Goal: Task Accomplishment & Management: Use online tool/utility

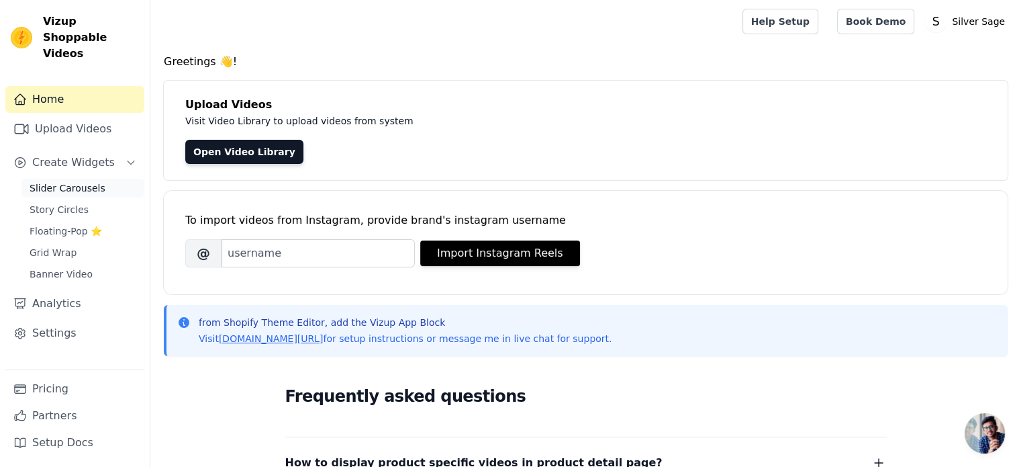
click at [83, 181] on span "Slider Carousels" at bounding box center [68, 187] width 76 height 13
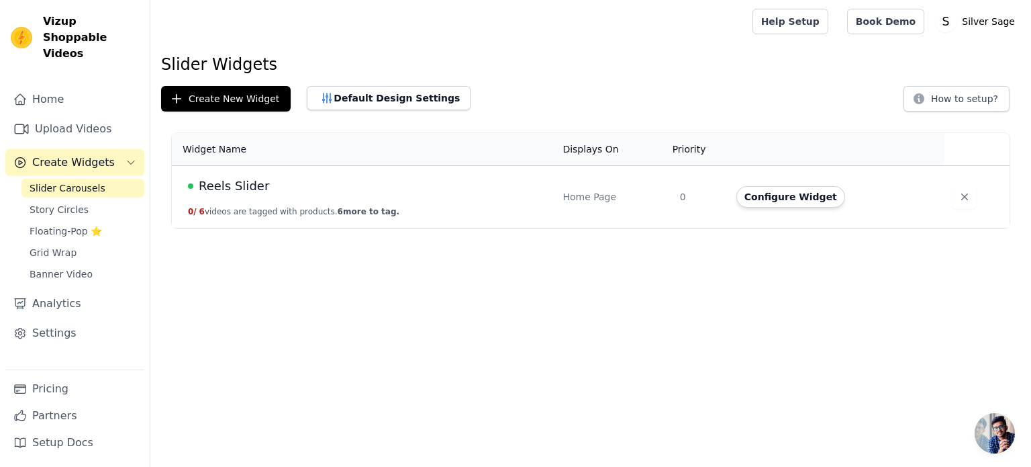
click at [230, 179] on span "Reels Slider" at bounding box center [234, 186] width 70 height 19
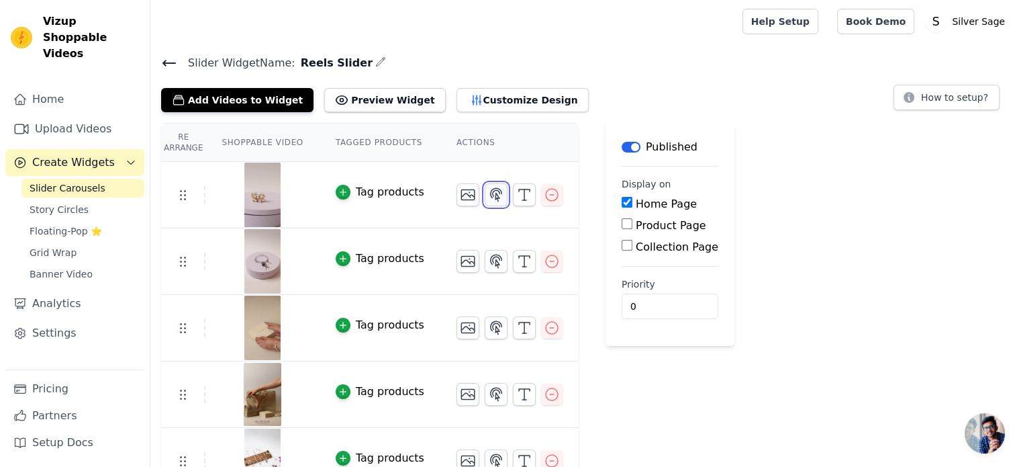
click at [488, 198] on icon "button" at bounding box center [496, 195] width 16 height 16
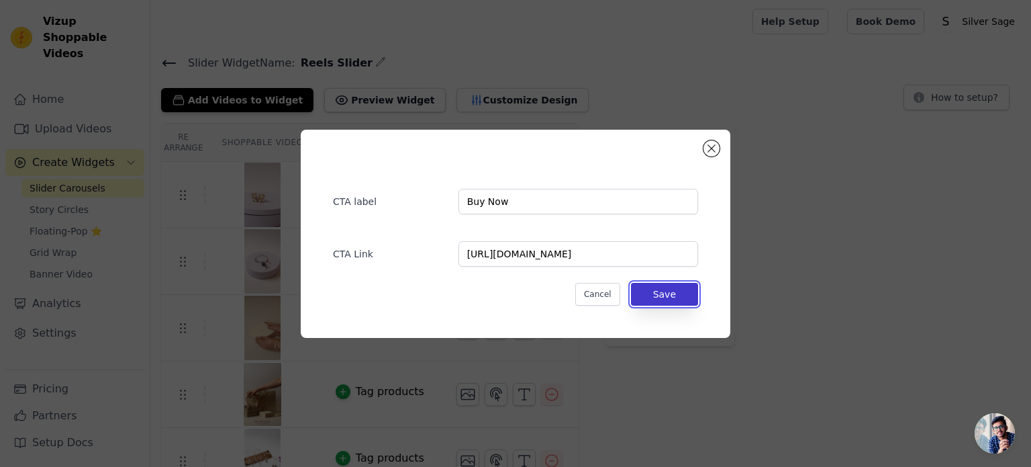
click at [655, 296] on button "Save" at bounding box center [664, 294] width 67 height 23
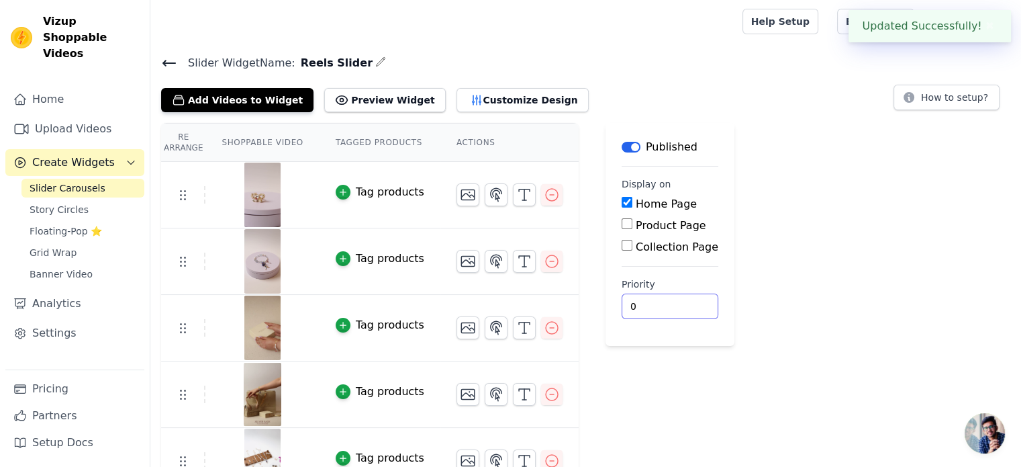
click at [655, 296] on input "0" at bounding box center [670, 306] width 97 height 26
click at [749, 276] on div "Re Arrange Shoppable Video Tagged Products Actions Tag products Tag products Ta…" at bounding box center [585, 342] width 871 height 438
click at [636, 303] on input "0" at bounding box center [670, 306] width 97 height 26
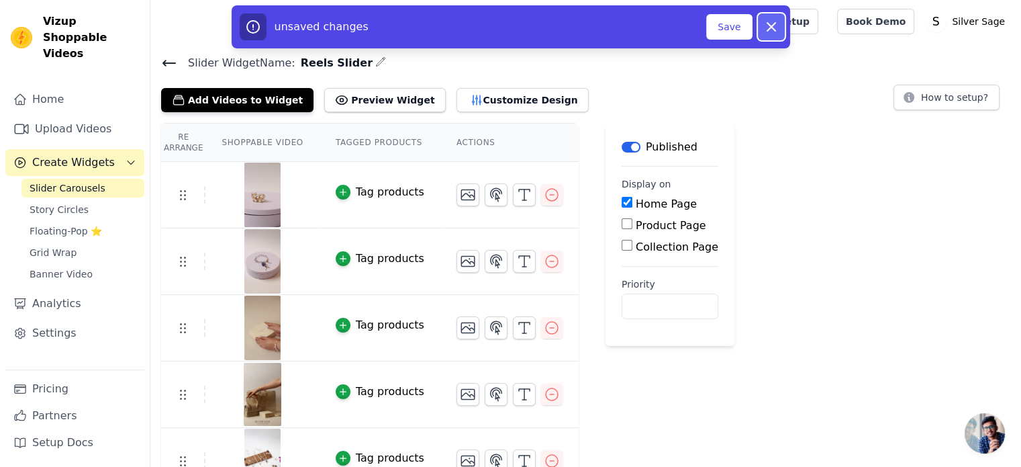
click at [767, 21] on icon "button" at bounding box center [771, 27] width 16 height 16
type input "0"
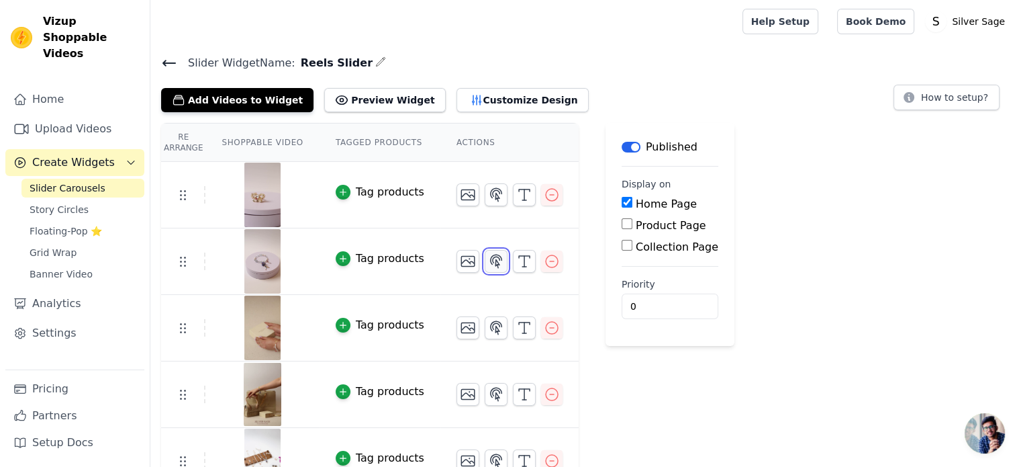
click at [488, 264] on icon "button" at bounding box center [496, 261] width 16 height 16
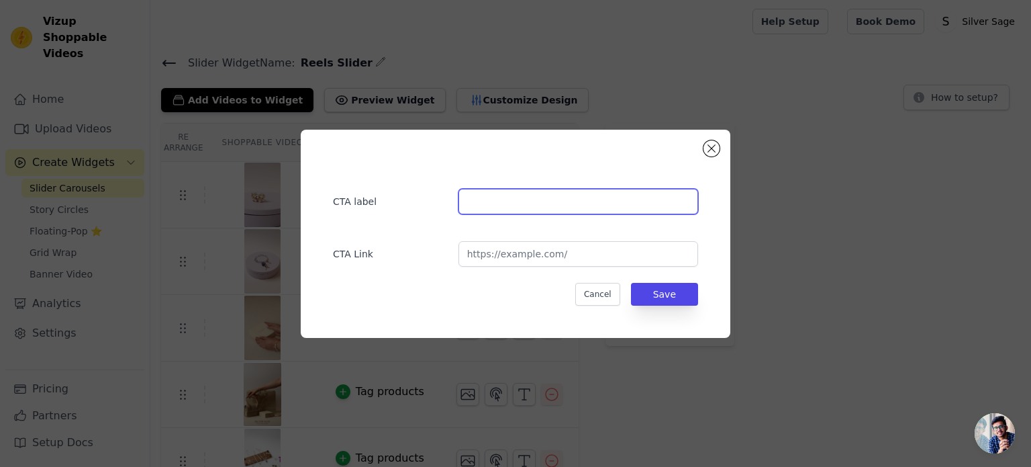
click at [478, 196] on input "text" at bounding box center [578, 202] width 240 height 26
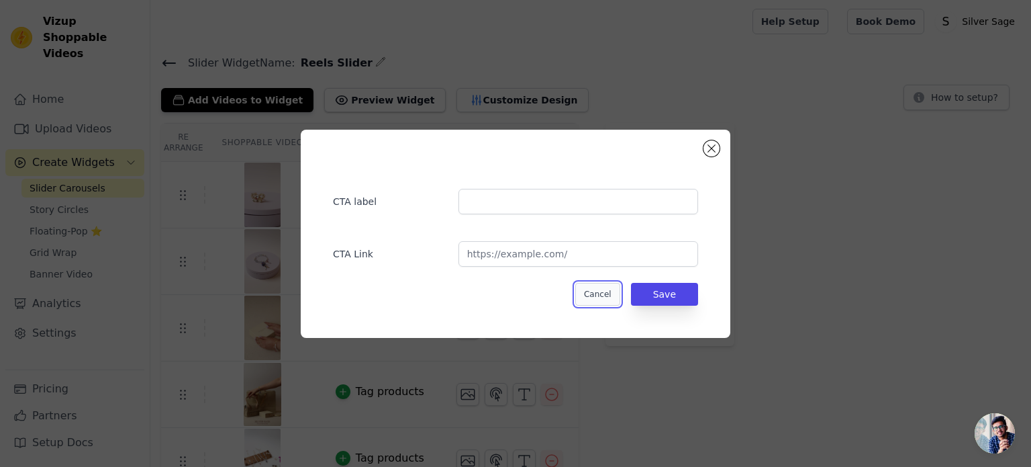
click at [597, 292] on button "Cancel" at bounding box center [597, 294] width 45 height 23
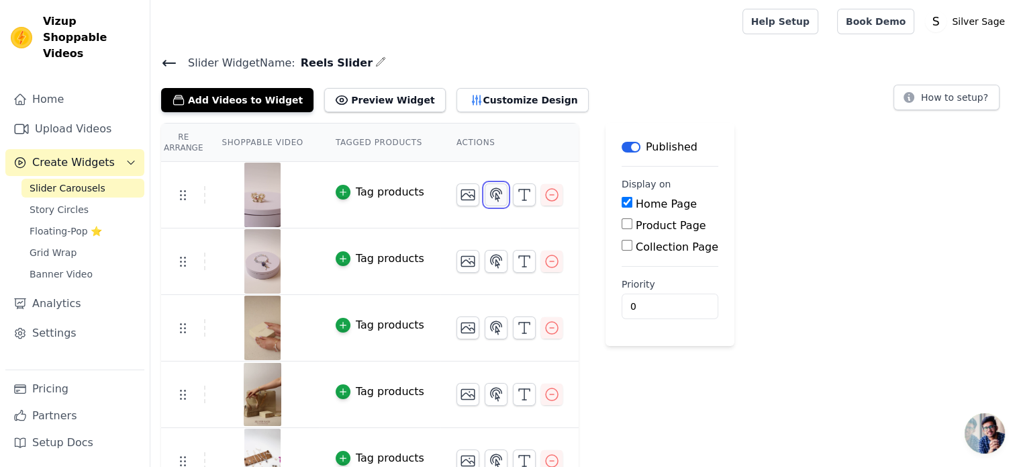
click at [485, 201] on button "button" at bounding box center [496, 194] width 23 height 23
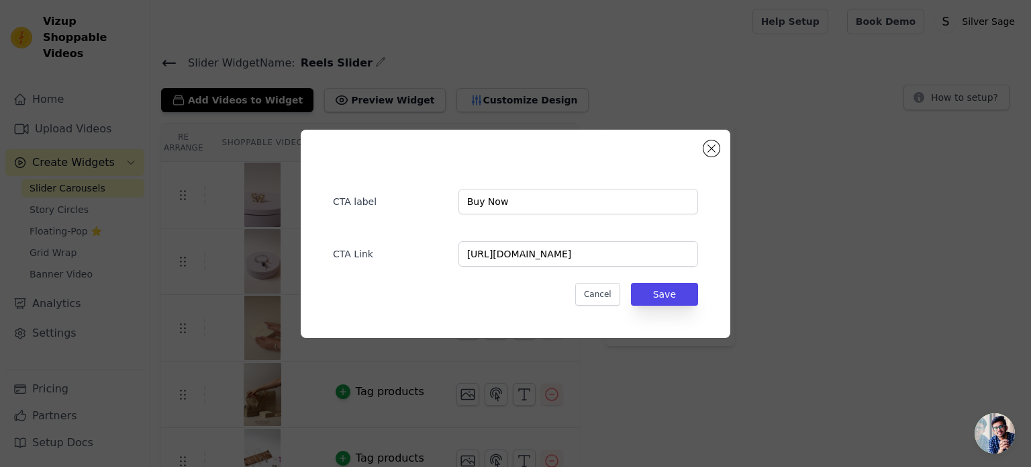
click at [750, 195] on div "CTA label Buy Now CTA Link [URL][DOMAIN_NAME] Cancel Save" at bounding box center [515, 233] width 988 height 251
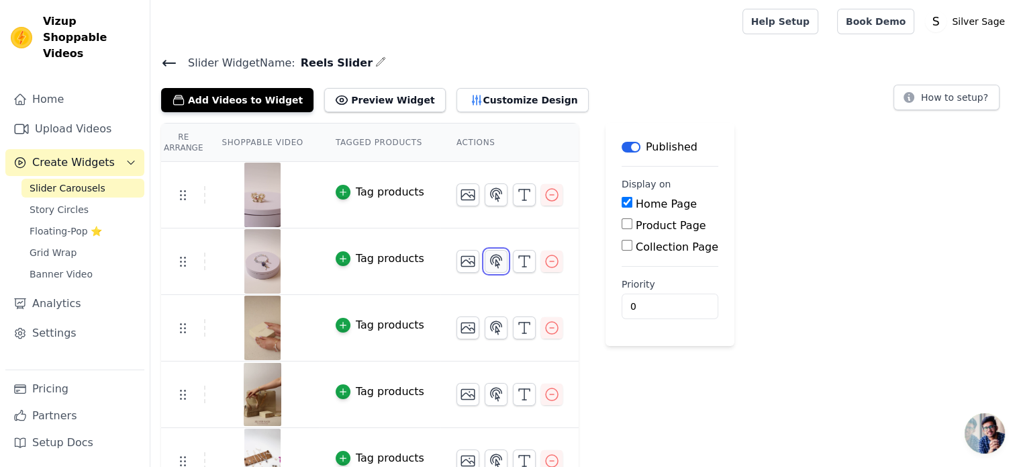
click at [488, 260] on icon "button" at bounding box center [496, 261] width 16 height 16
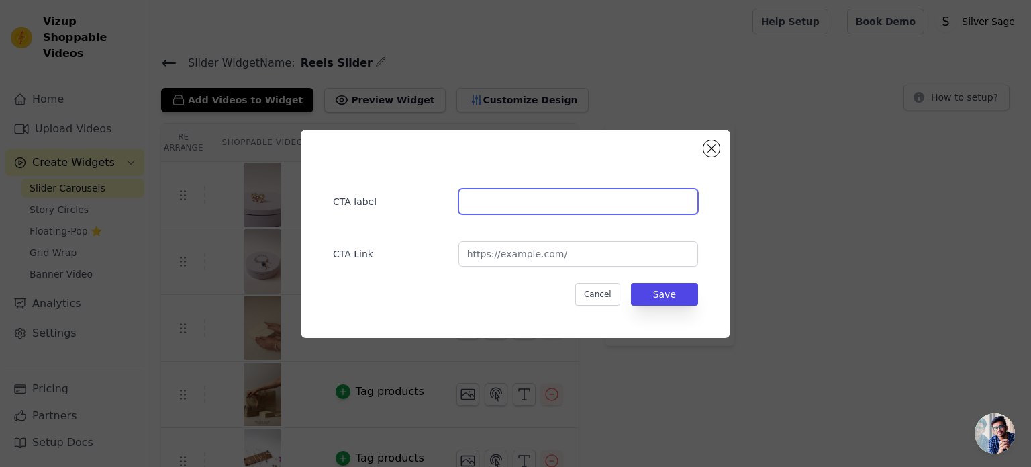
click at [507, 205] on input "text" at bounding box center [578, 202] width 240 height 26
type input "Buy Now"
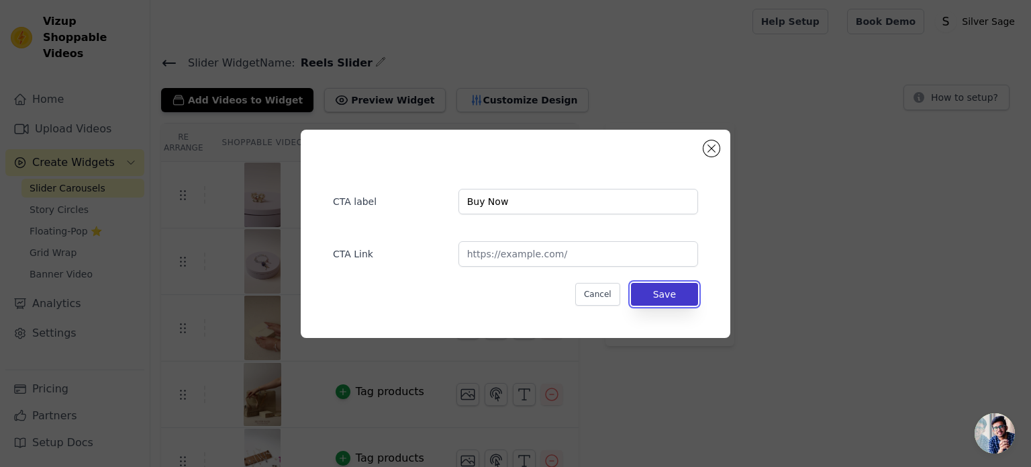
click at [661, 287] on button "Save" at bounding box center [664, 294] width 67 height 23
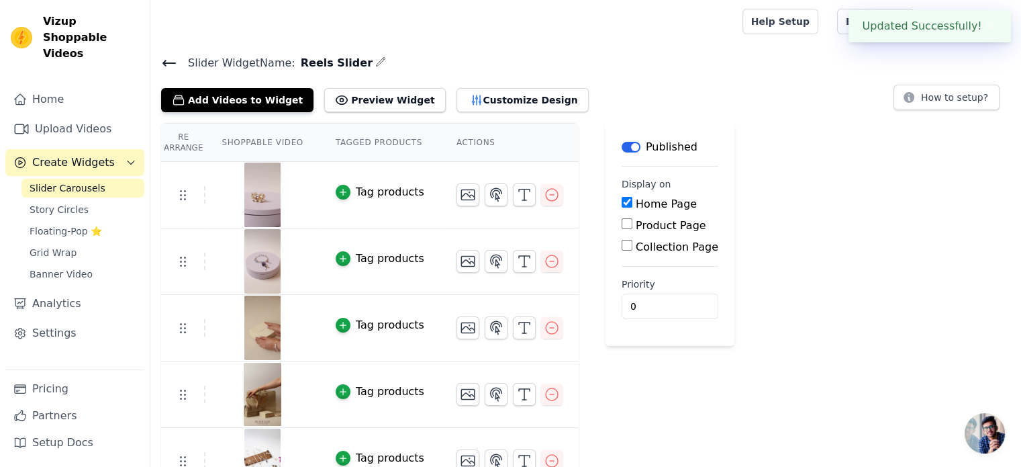
click at [254, 261] on img at bounding box center [263, 261] width 38 height 64
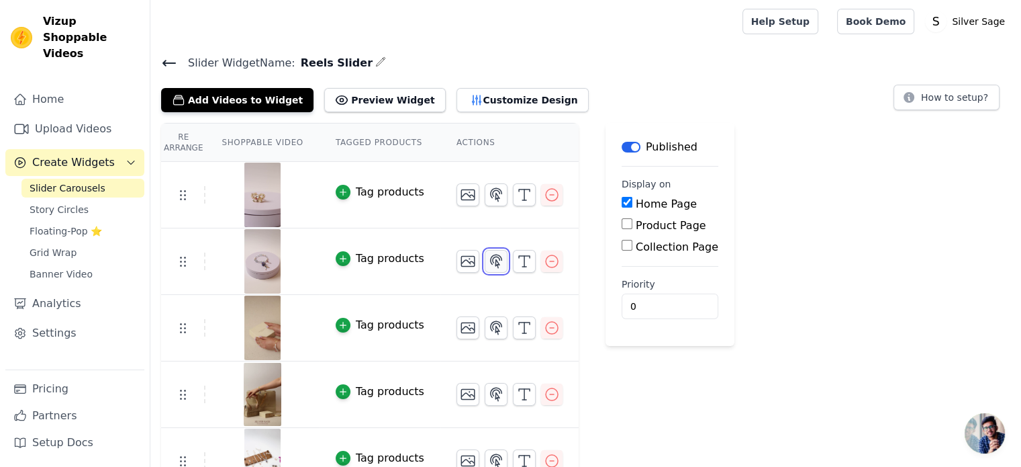
click at [491, 262] on icon "button" at bounding box center [496, 260] width 11 height 13
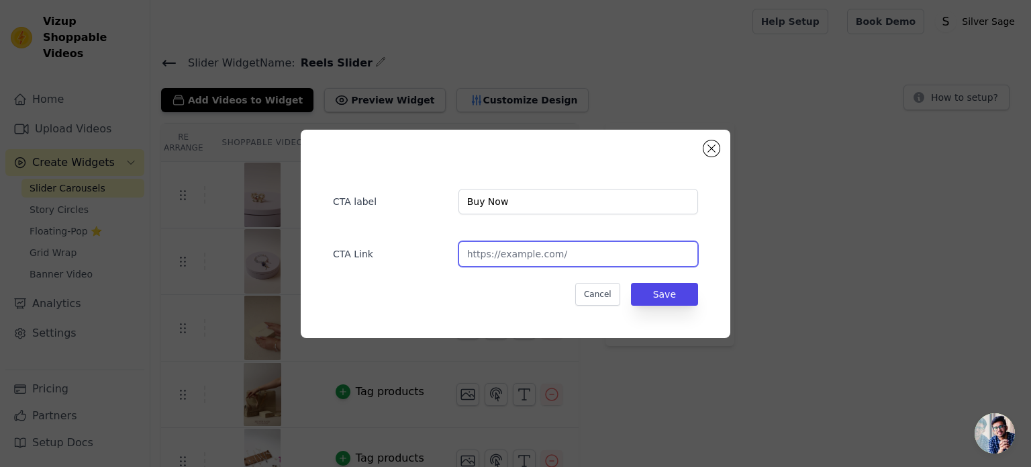
click at [493, 255] on input "url" at bounding box center [578, 254] width 240 height 26
paste input "[URL][DOMAIN_NAME]"
type input "[URL][DOMAIN_NAME]"
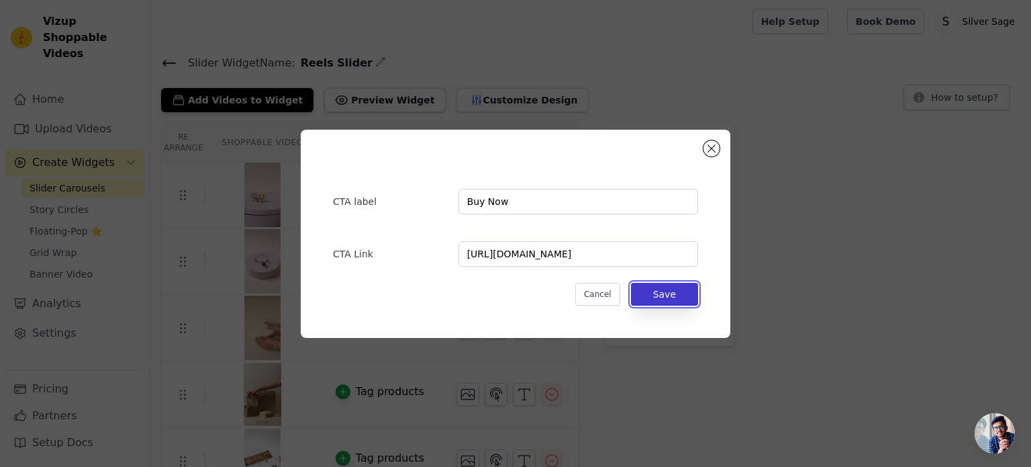
click at [662, 296] on button "Save" at bounding box center [664, 294] width 67 height 23
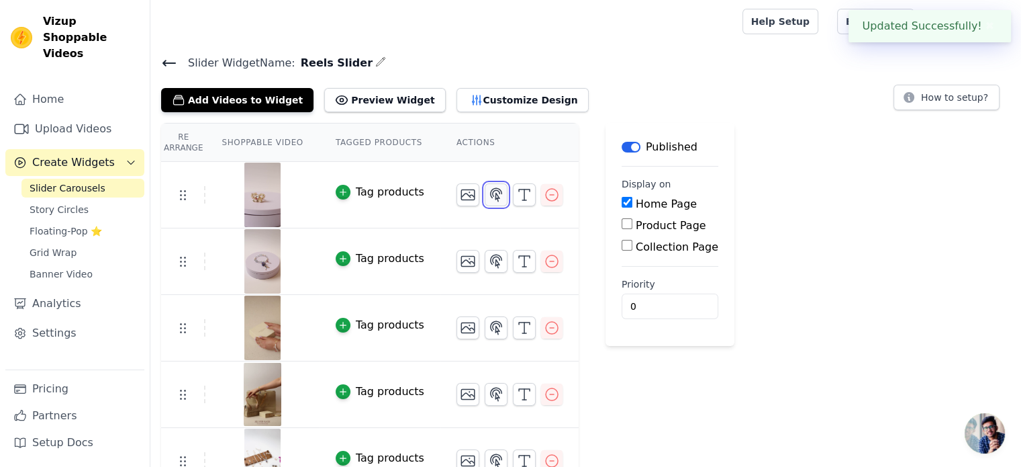
click at [488, 198] on icon "button" at bounding box center [496, 195] width 16 height 16
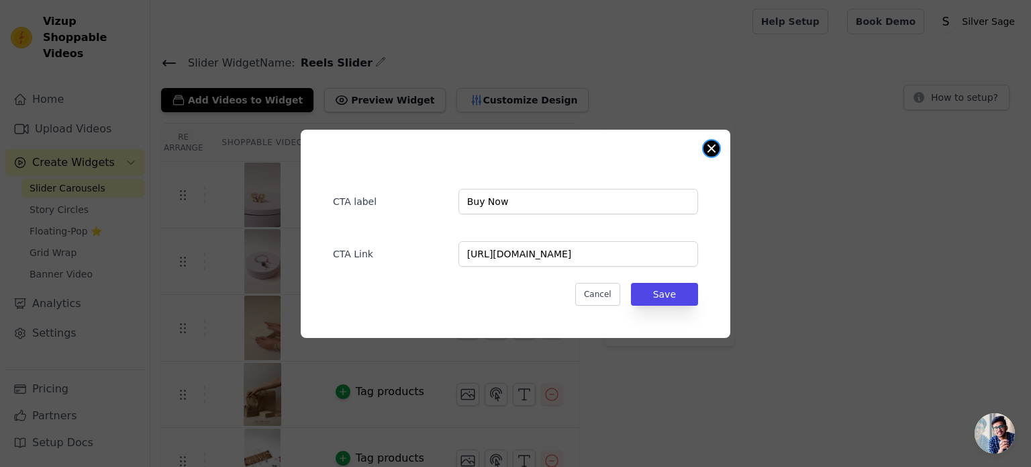
click at [707, 144] on button "Close modal" at bounding box center [711, 148] width 16 height 16
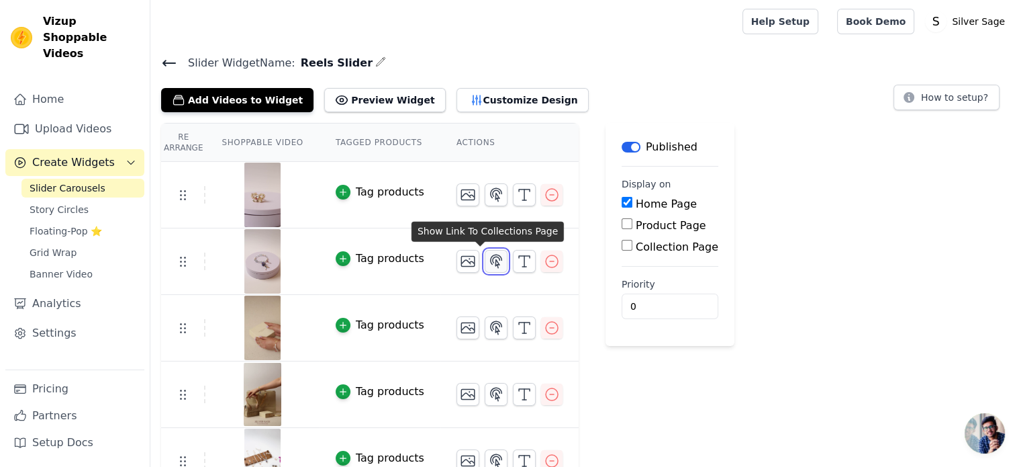
click at [485, 268] on button "button" at bounding box center [496, 261] width 23 height 23
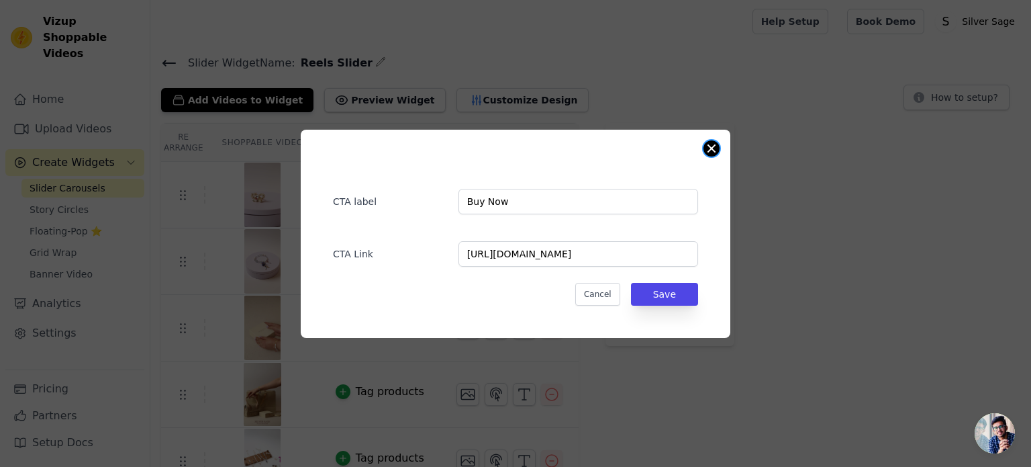
click at [707, 152] on button "Close modal" at bounding box center [711, 148] width 16 height 16
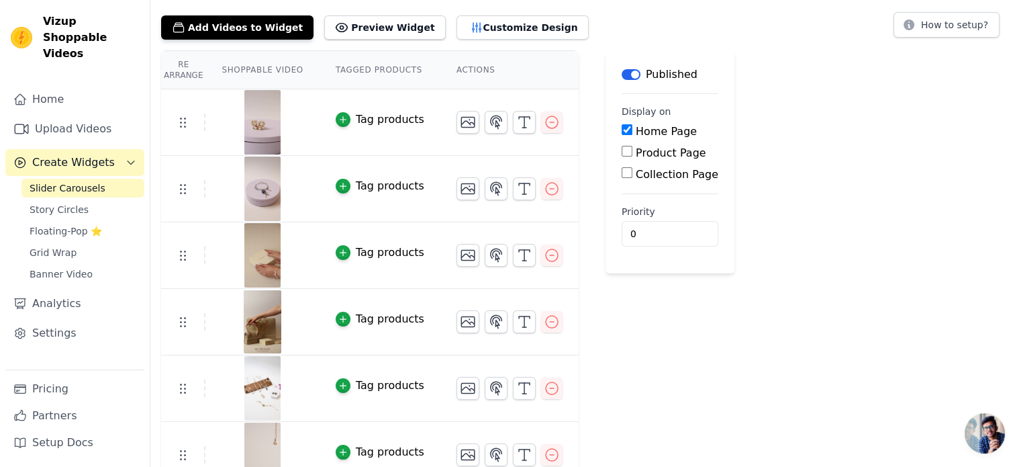
scroll to position [75, 0]
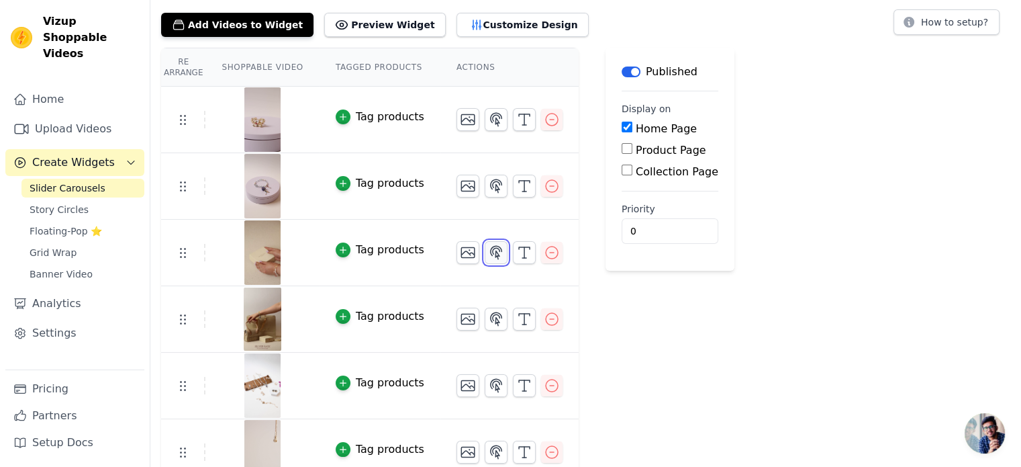
click at [488, 254] on icon "button" at bounding box center [496, 252] width 16 height 16
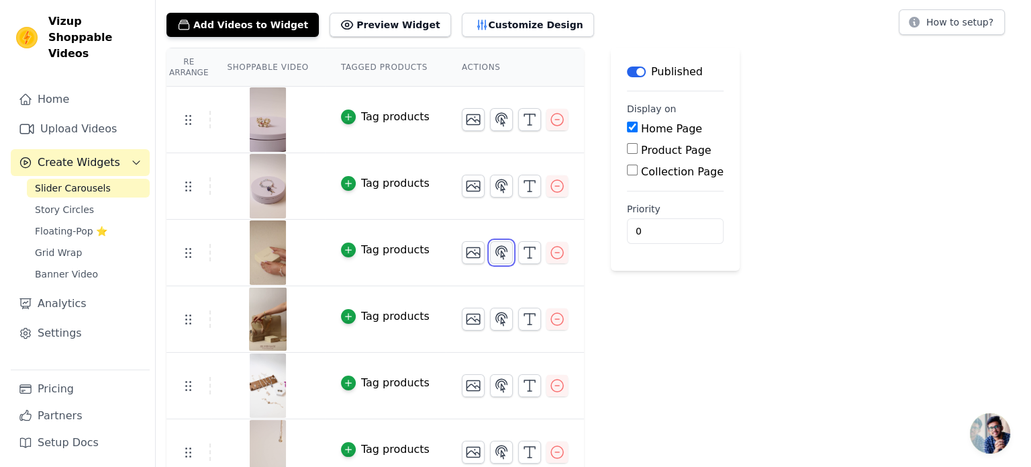
scroll to position [0, 0]
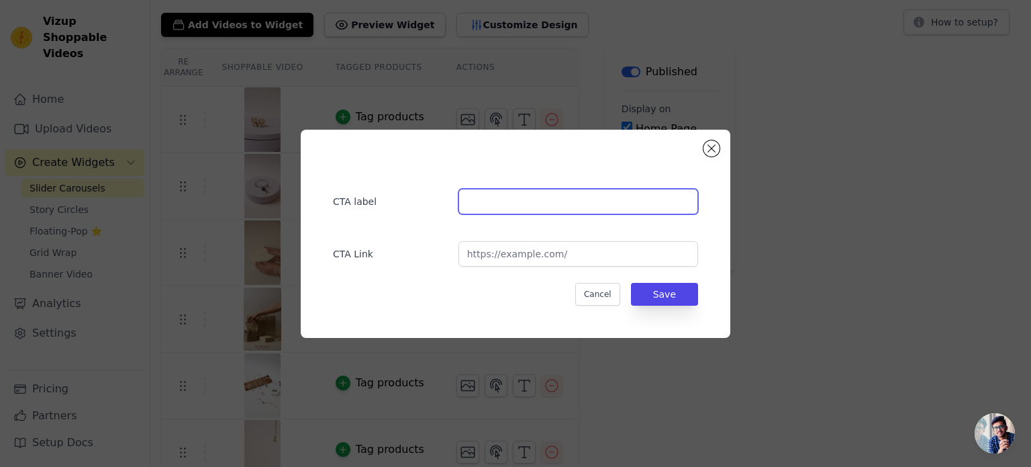
click at [518, 198] on input "text" at bounding box center [578, 202] width 240 height 26
type input "Buy Now"
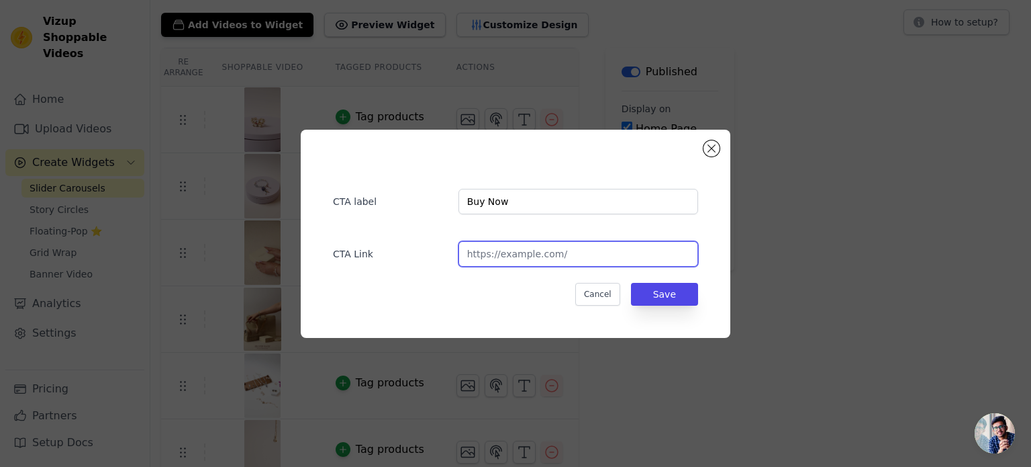
click at [519, 258] on input "url" at bounding box center [578, 254] width 240 height 26
paste input "[URL][DOMAIN_NAME]"
type input "[URL][DOMAIN_NAME]"
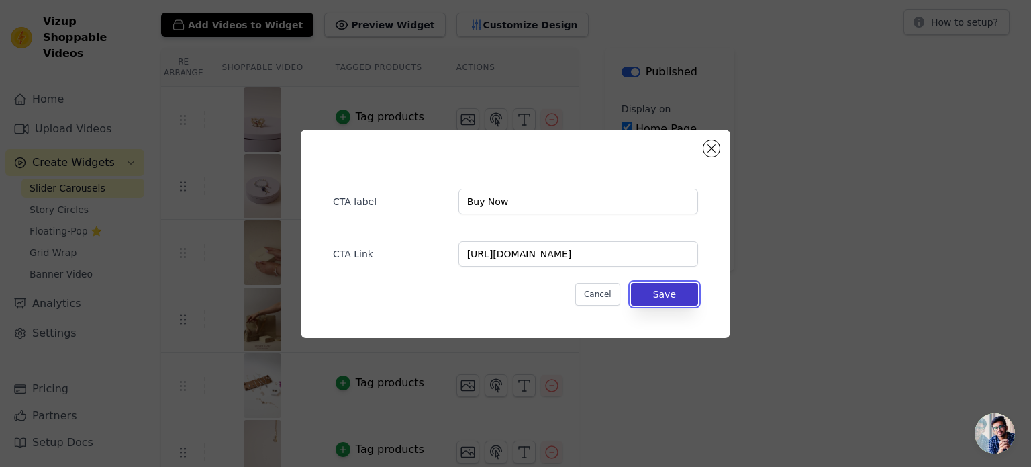
click at [649, 293] on button "Save" at bounding box center [664, 294] width 67 height 23
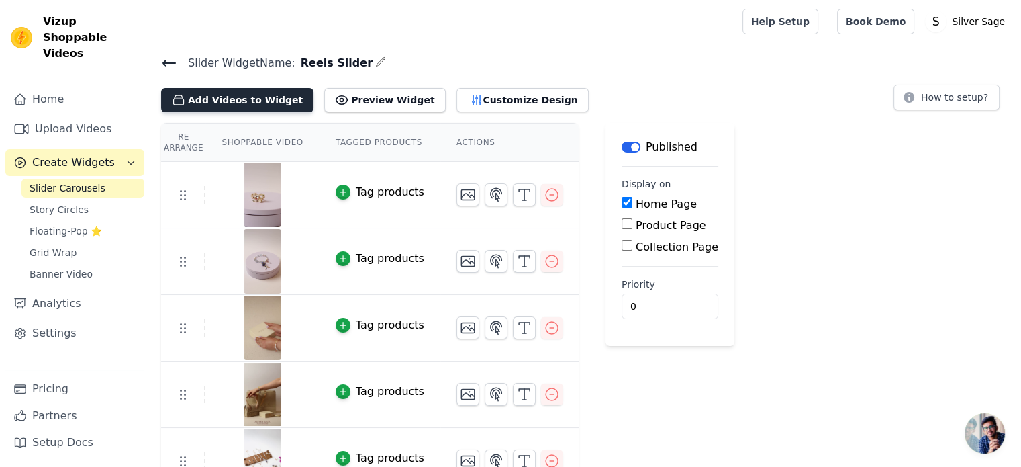
click at [203, 97] on button "Add Videos to Widget" at bounding box center [237, 100] width 152 height 24
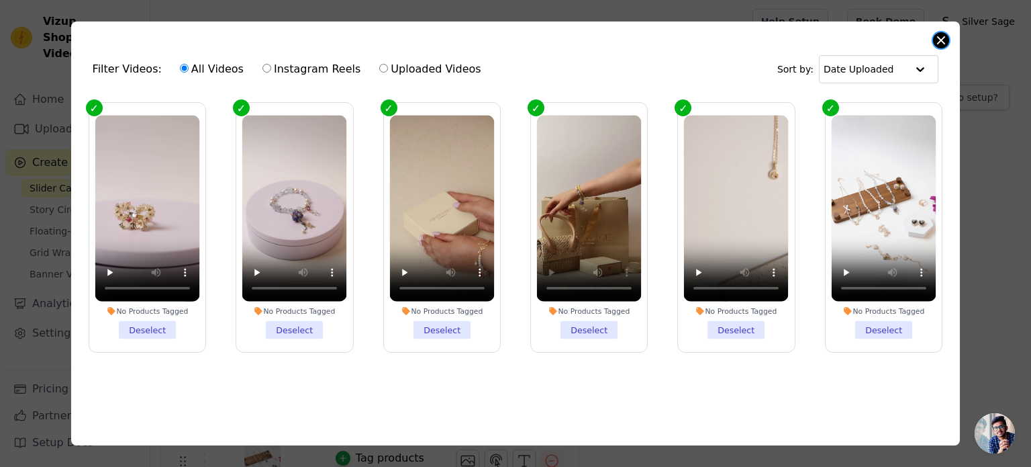
click at [940, 42] on button "Close modal" at bounding box center [941, 40] width 16 height 16
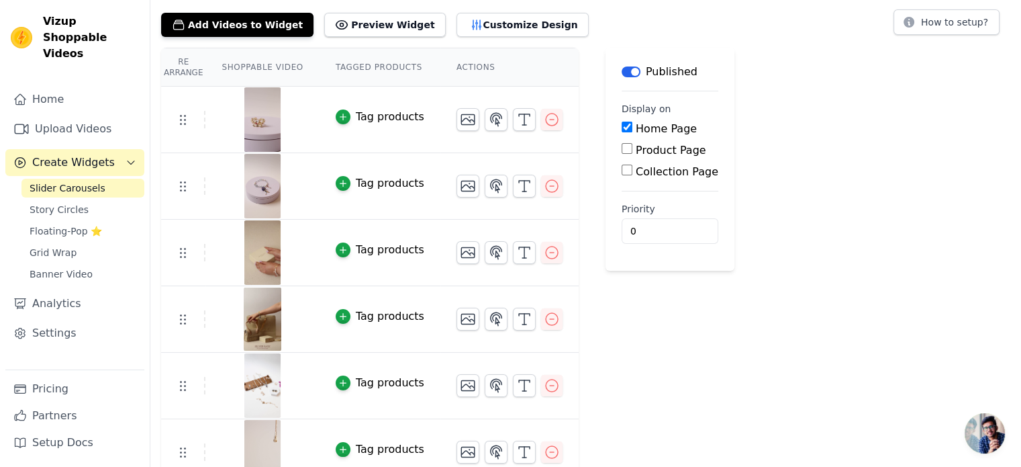
scroll to position [83, 0]
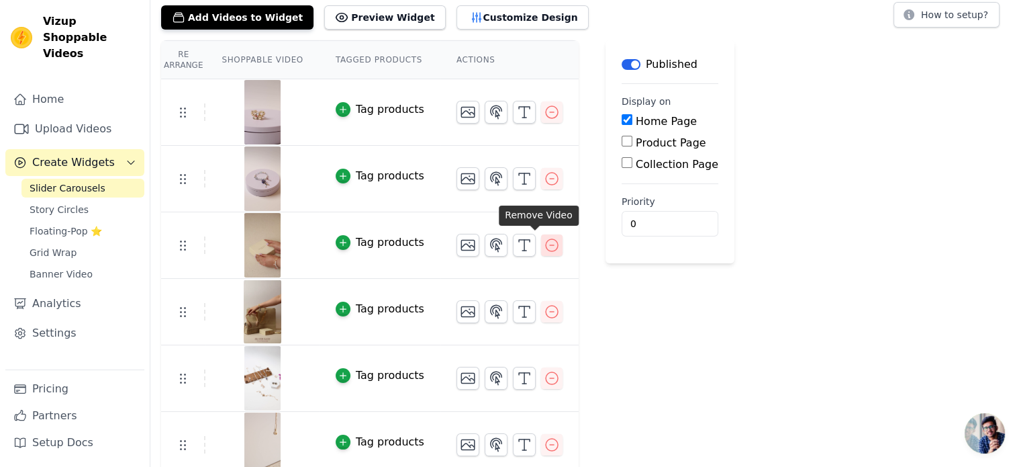
click at [544, 245] on icon "button" at bounding box center [552, 245] width 16 height 16
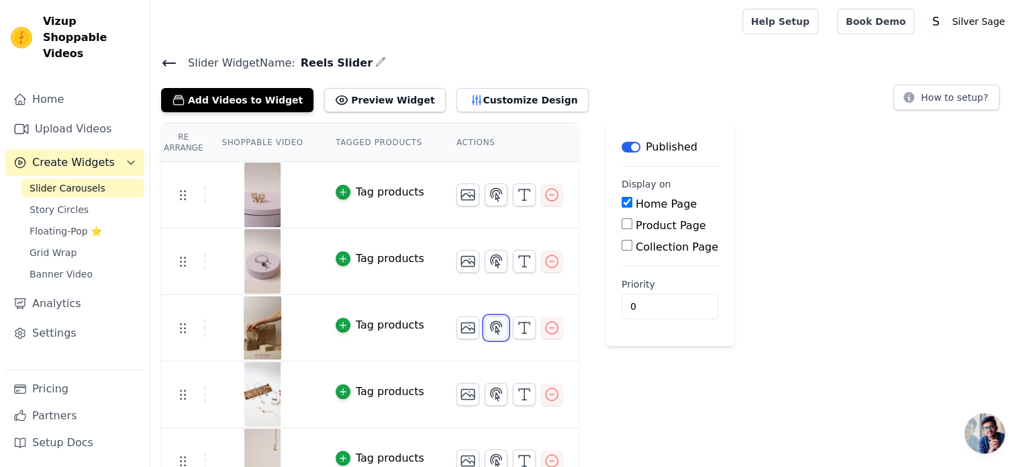
click at [488, 328] on icon "button" at bounding box center [496, 328] width 16 height 16
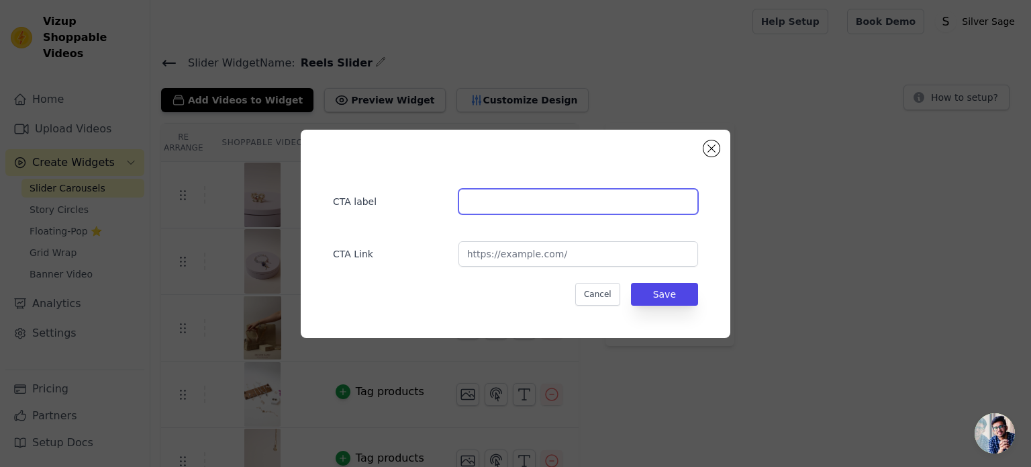
click at [478, 198] on input "text" at bounding box center [578, 202] width 240 height 26
type input "Buy Now"
click at [471, 241] on div at bounding box center [578, 254] width 240 height 26
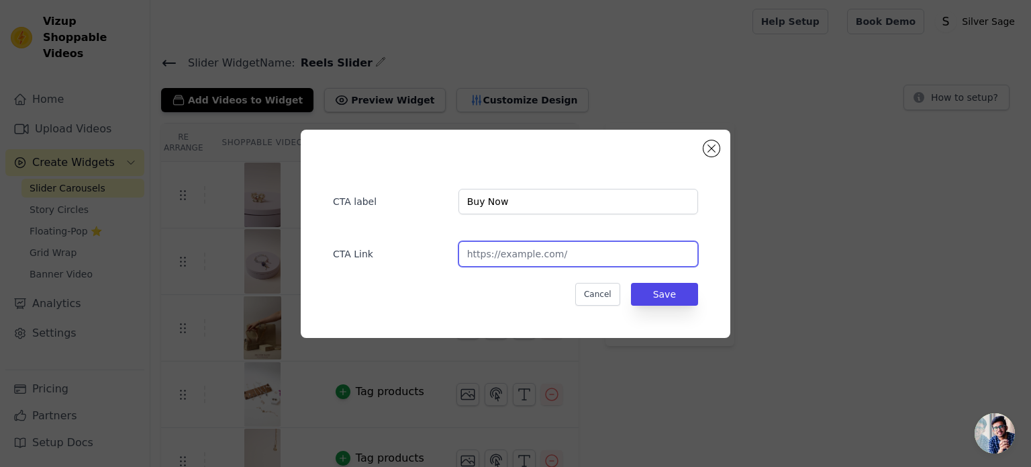
click at [477, 247] on input "url" at bounding box center [578, 254] width 240 height 26
paste input "[URL][DOMAIN_NAME]"
type input "[URL][DOMAIN_NAME]"
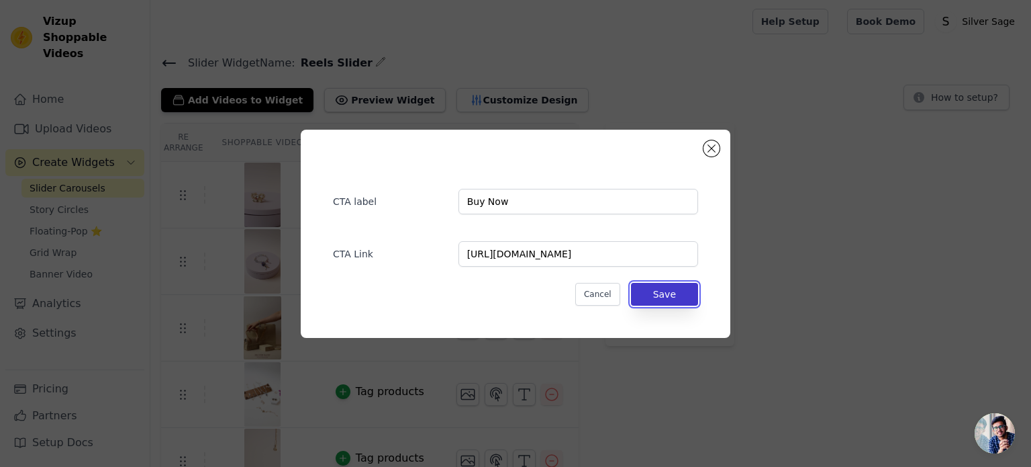
click at [654, 297] on button "Save" at bounding box center [664, 294] width 67 height 23
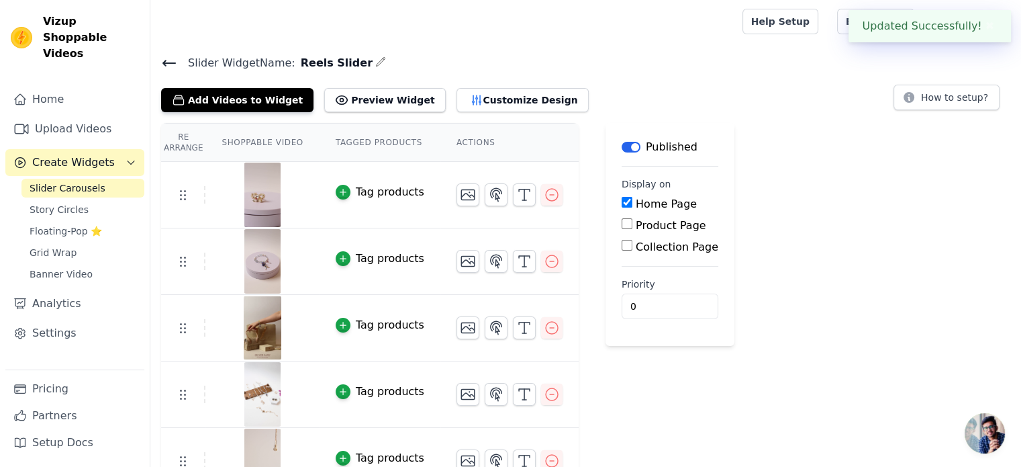
scroll to position [26, 0]
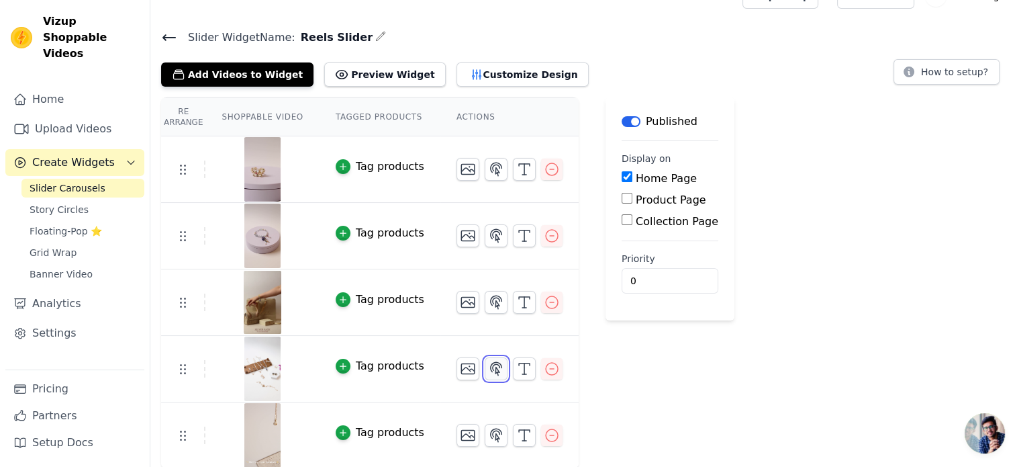
click at [491, 365] on icon "button" at bounding box center [496, 368] width 11 height 13
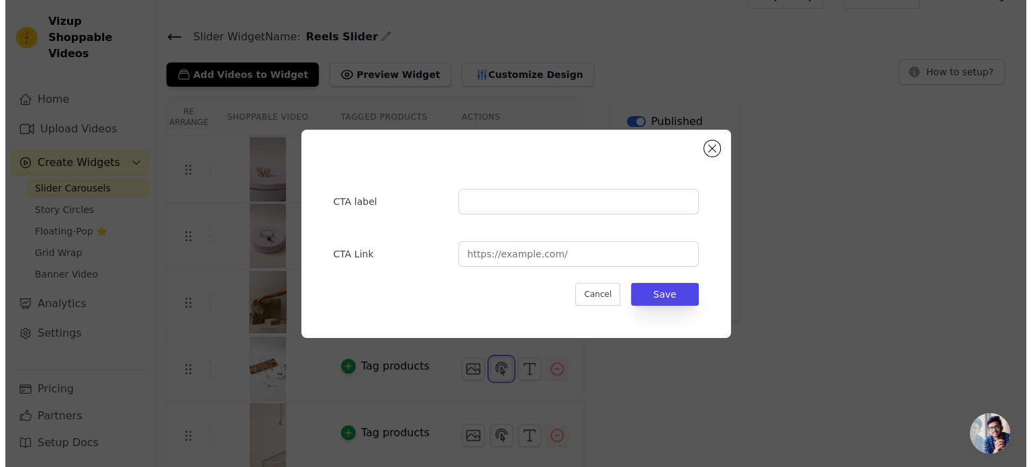
scroll to position [0, 0]
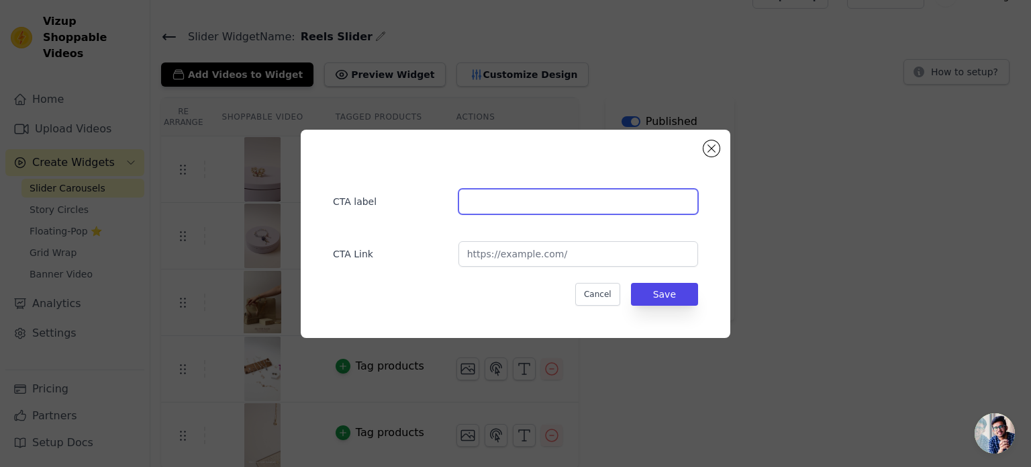
click at [502, 200] on input "text" at bounding box center [578, 202] width 240 height 26
type input "Buy Now"
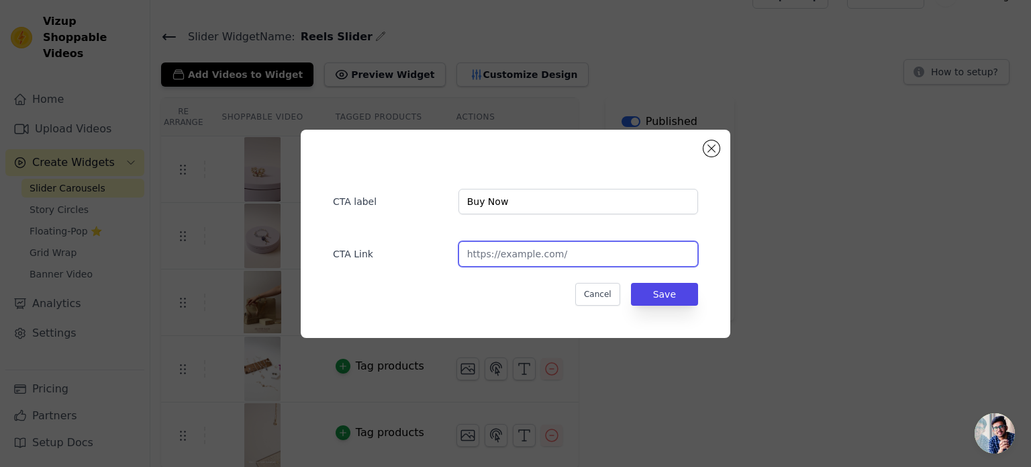
click at [520, 252] on input "url" at bounding box center [578, 254] width 240 height 26
paste input "[URL][DOMAIN_NAME]"
type input "[URL][DOMAIN_NAME]"
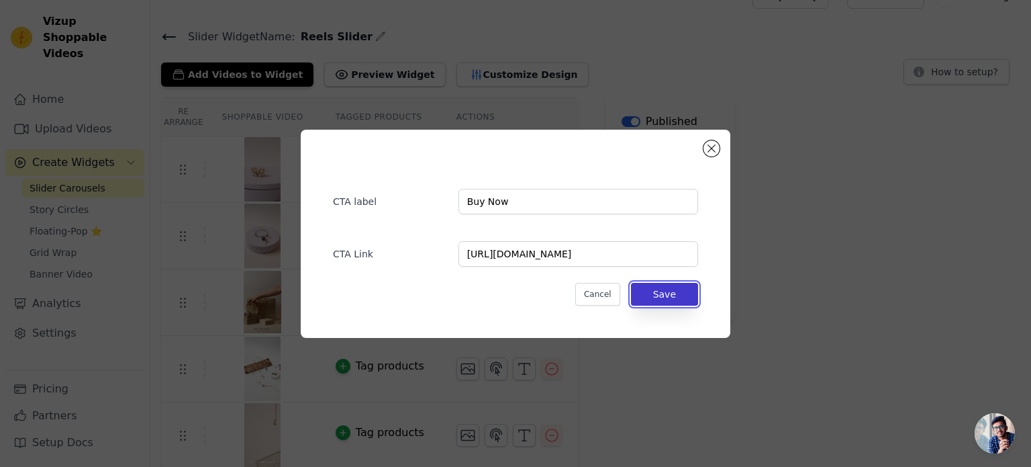
click at [652, 294] on button "Save" at bounding box center [664, 294] width 67 height 23
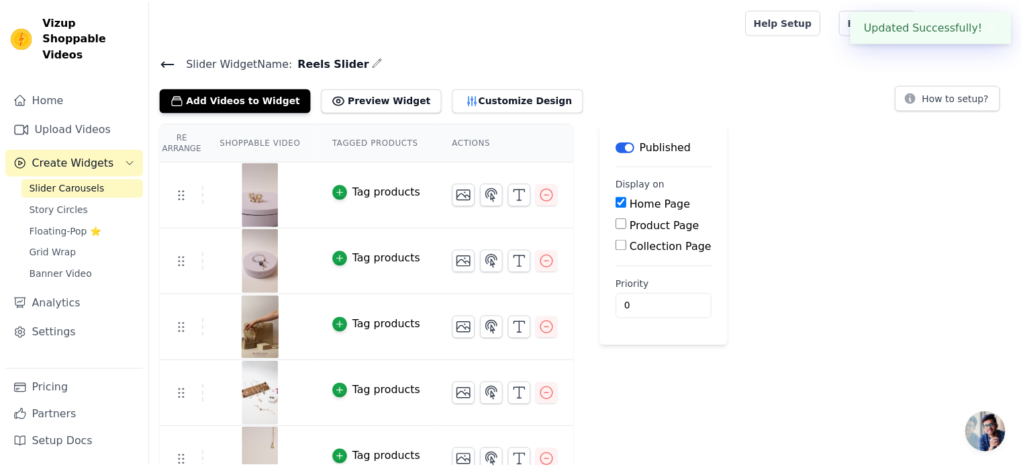
scroll to position [26, 0]
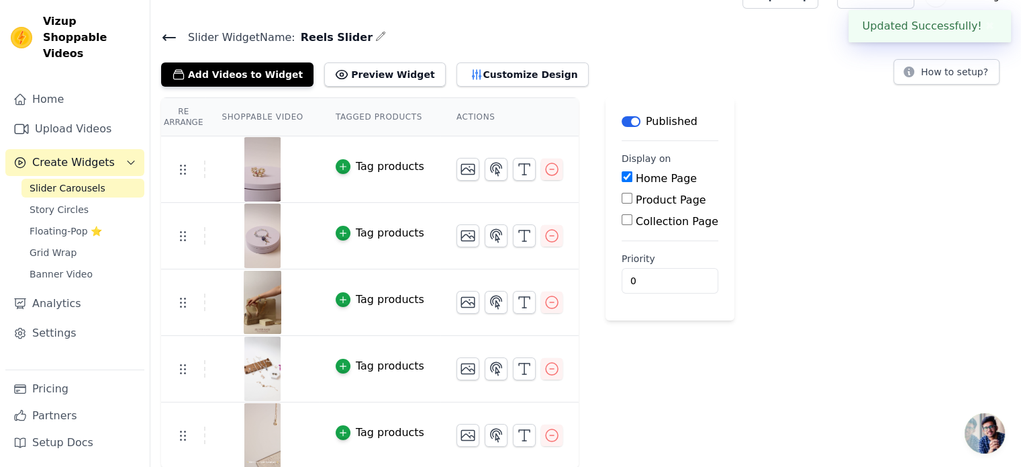
click at [652, 294] on main "Label Published Display on Home Page Product Page Collection Page Priority 0" at bounding box center [669, 208] width 129 height 223
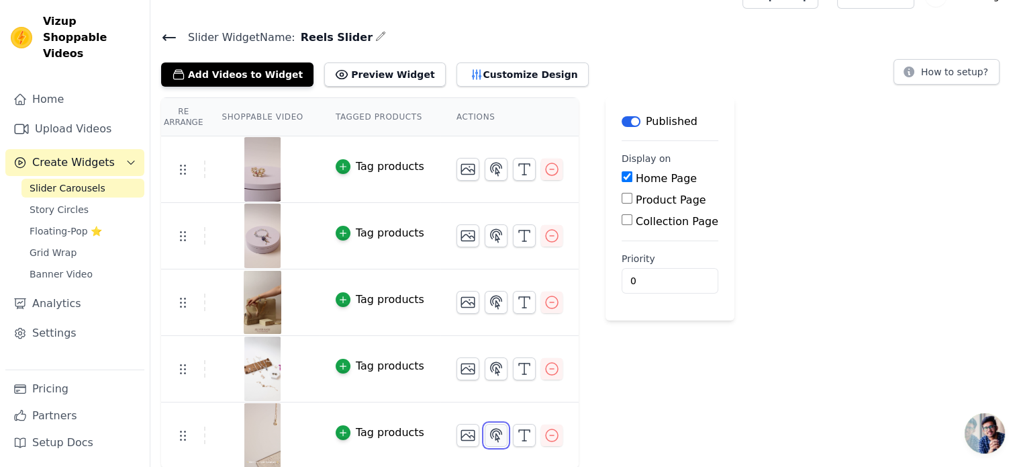
click at [488, 434] on icon "button" at bounding box center [496, 435] width 16 height 16
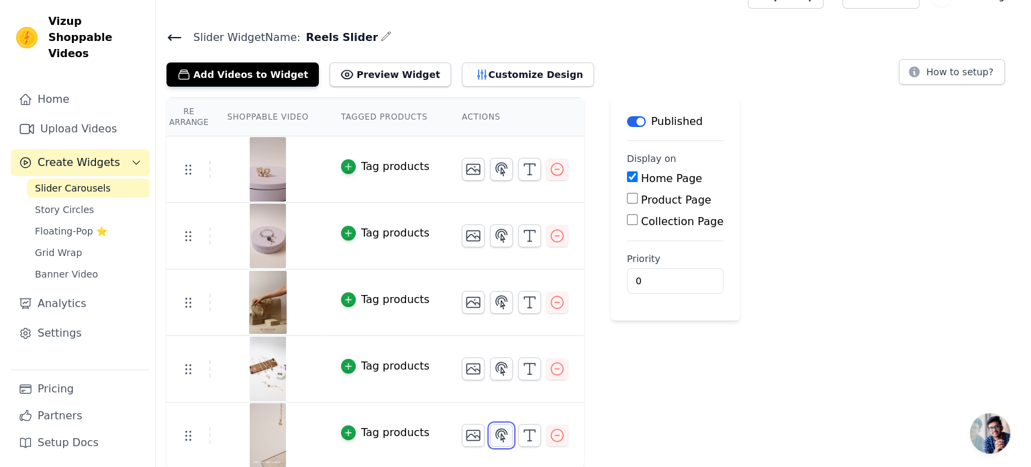
scroll to position [0, 0]
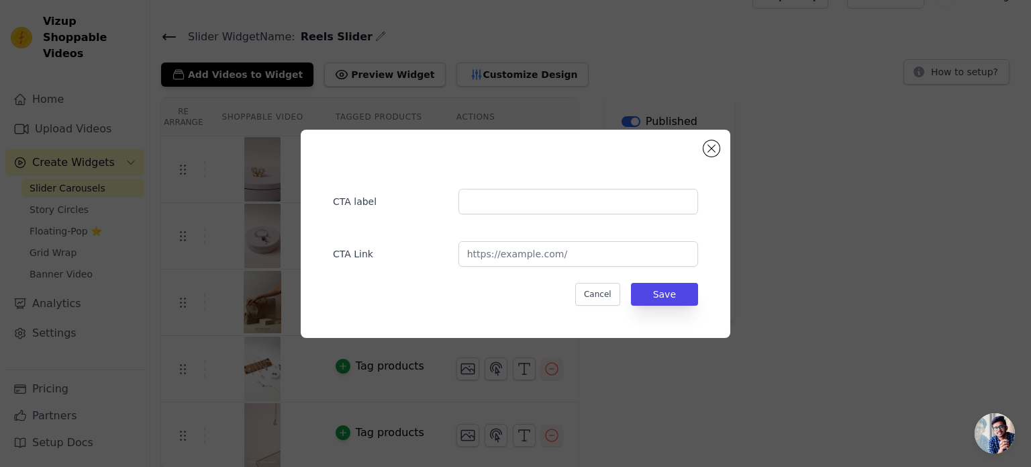
click at [477, 215] on div "CTA label CTA Link Cancel Save" at bounding box center [515, 233] width 387 height 165
click at [477, 201] on input "text" at bounding box center [578, 202] width 240 height 26
type input "Buy Now"
click at [512, 260] on input "url" at bounding box center [578, 254] width 240 height 26
paste input "[URL][DOMAIN_NAME]"
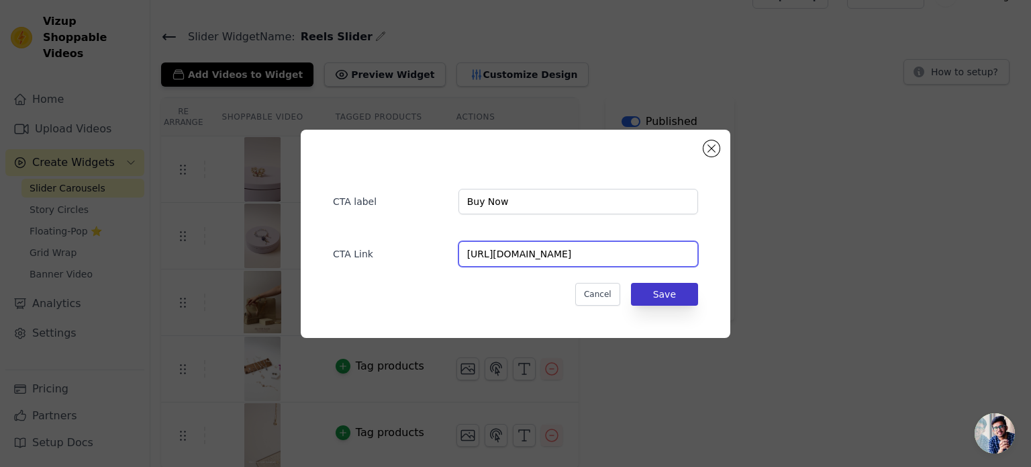
type input "[URL][DOMAIN_NAME]"
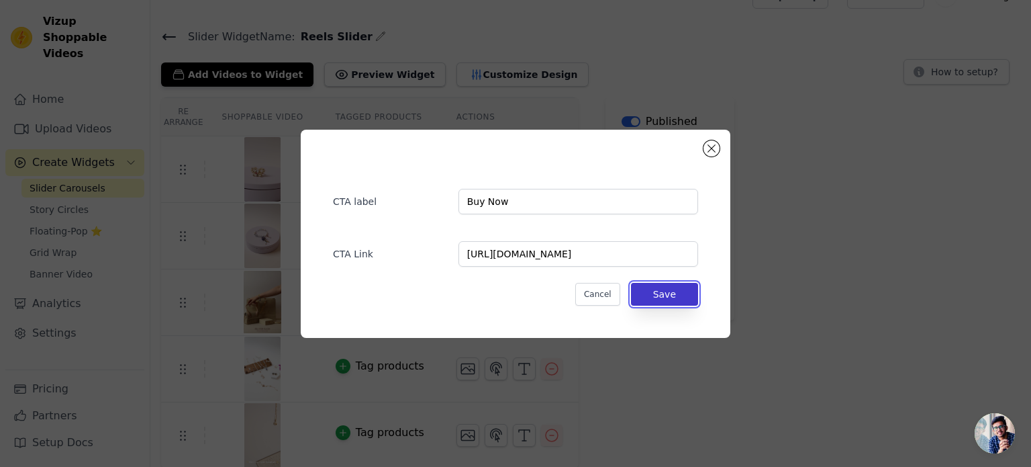
click at [658, 288] on button "Save" at bounding box center [664, 294] width 67 height 23
